Goal: Task Accomplishment & Management: Manage account settings

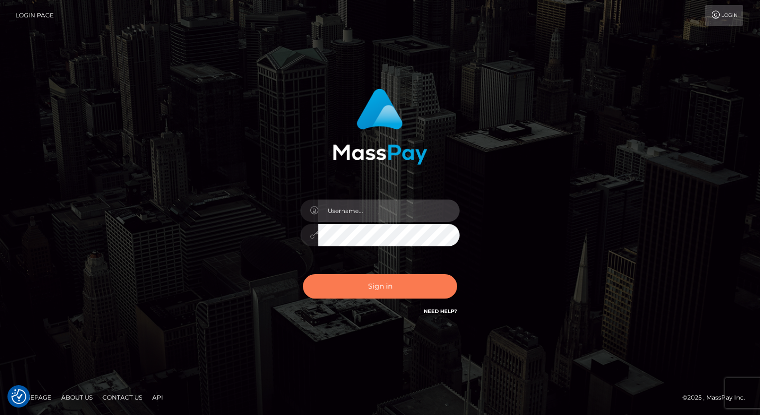
type input "aly.ignite"
click at [353, 280] on button "Sign in" at bounding box center [380, 286] width 154 height 24
type input "aly.ignite"
click at [366, 283] on button "Sign in" at bounding box center [380, 286] width 154 height 24
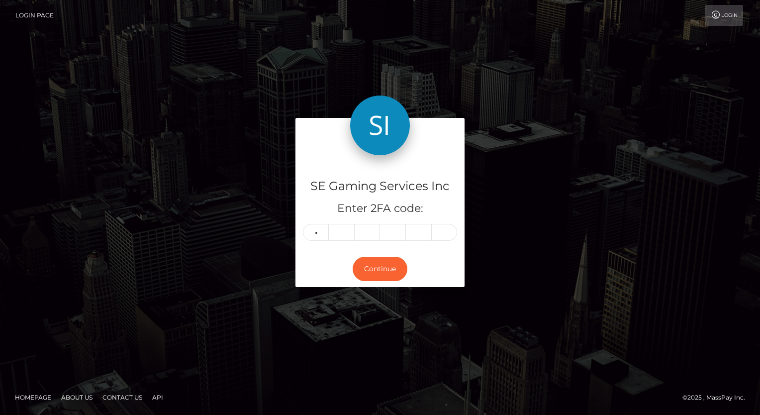
type input "3"
type input "8"
type input "7"
type input "6"
type input "9"
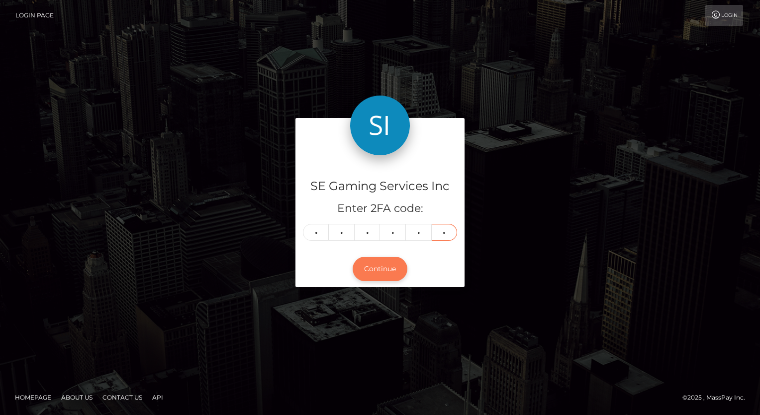
type input "8"
click at [372, 265] on button "Continue" at bounding box center [379, 269] width 55 height 24
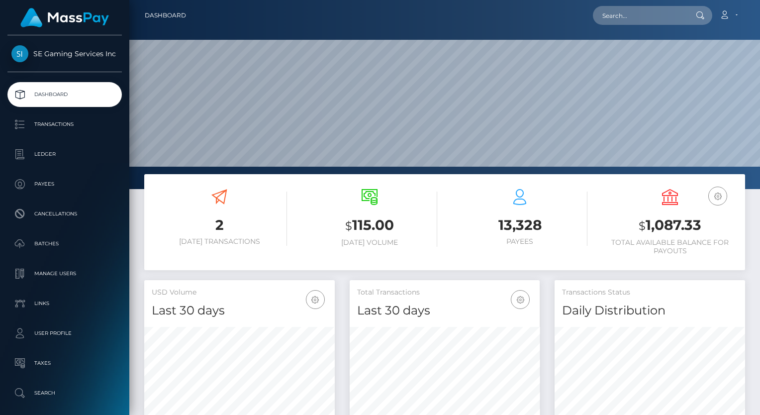
scroll to position [176, 190]
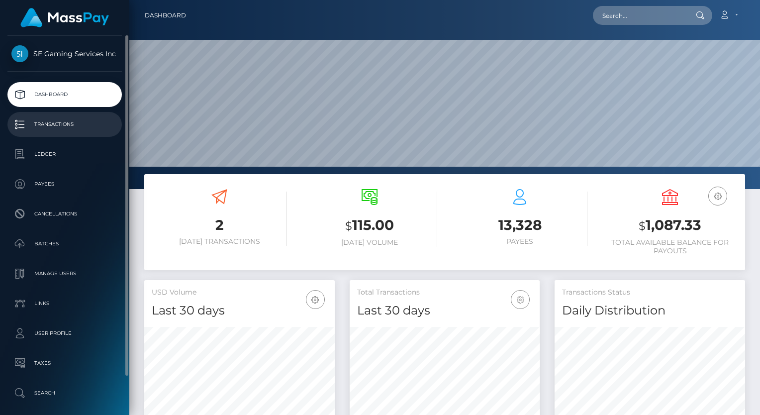
click at [52, 121] on p "Transactions" at bounding box center [64, 124] width 106 height 15
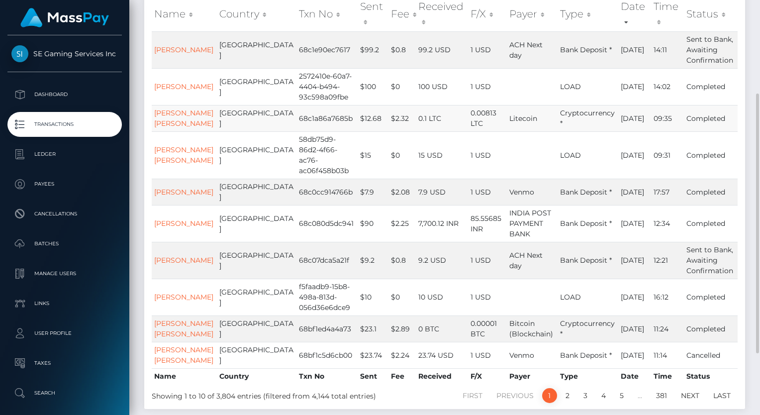
scroll to position [199, 0]
